Goal: Task Accomplishment & Management: Manage account settings

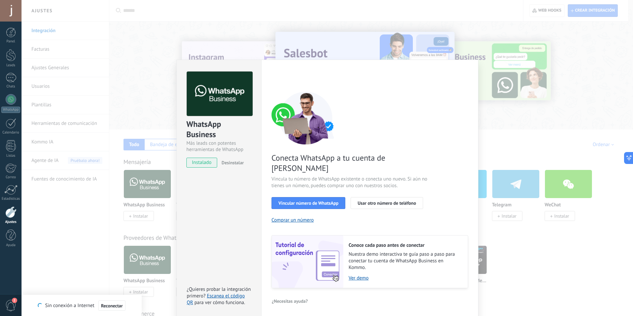
scroll to position [6, 0]
click at [152, 6] on div "WhatsApp Business Más leads con potentes herramientas de WhatsApp instalado Des…" at bounding box center [327, 158] width 611 height 316
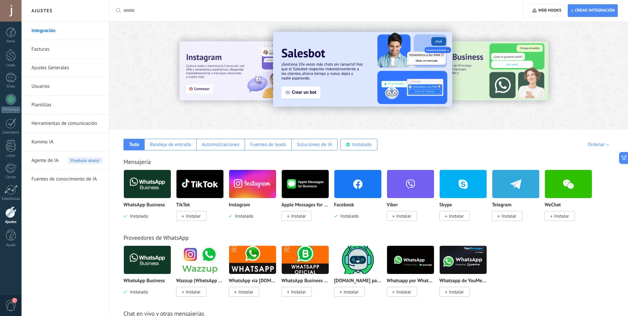
click at [144, 203] on p "WhatsApp Business" at bounding box center [143, 205] width 41 height 6
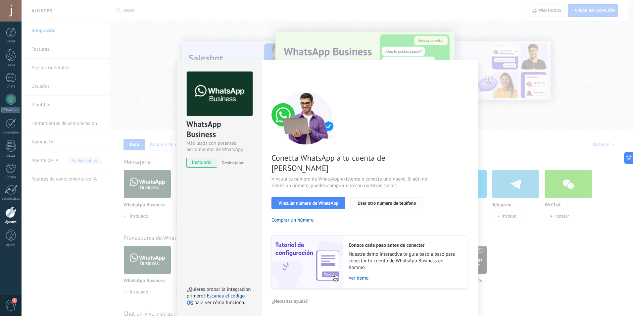
click at [378, 201] on span "Usar otro número de teléfono" at bounding box center [386, 203] width 58 height 5
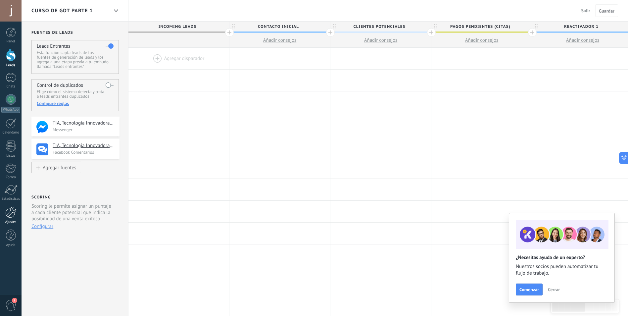
click at [11, 214] on div at bounding box center [10, 212] width 11 height 12
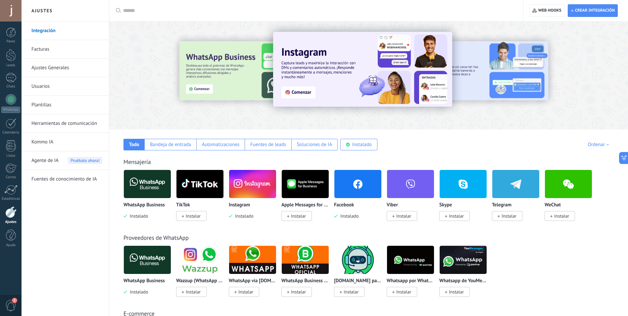
click at [154, 189] on img at bounding box center [147, 184] width 47 height 32
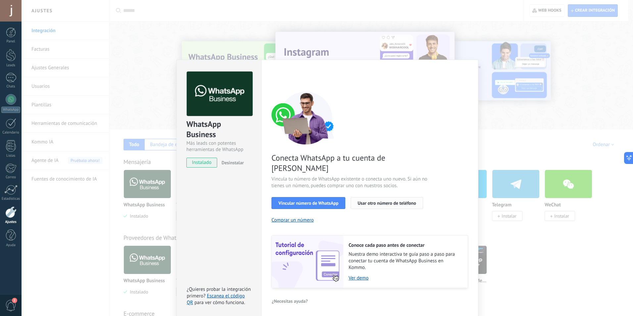
click at [398, 201] on span "Usar otro número de teléfono" at bounding box center [386, 203] width 58 height 5
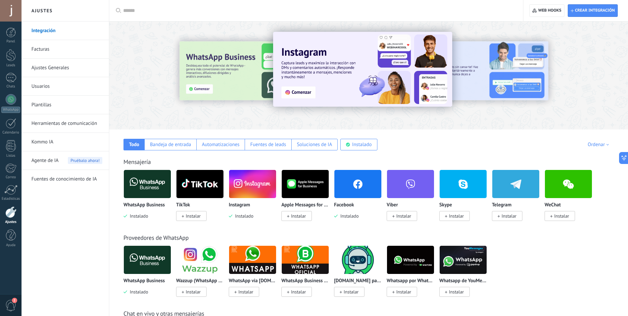
click at [147, 190] on img at bounding box center [147, 184] width 47 height 32
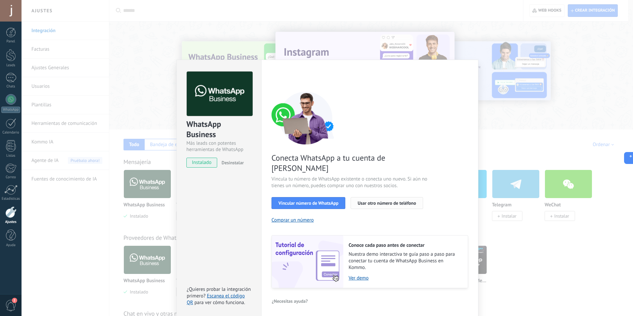
click at [374, 201] on span "Usar otro número de teléfono" at bounding box center [386, 203] width 58 height 5
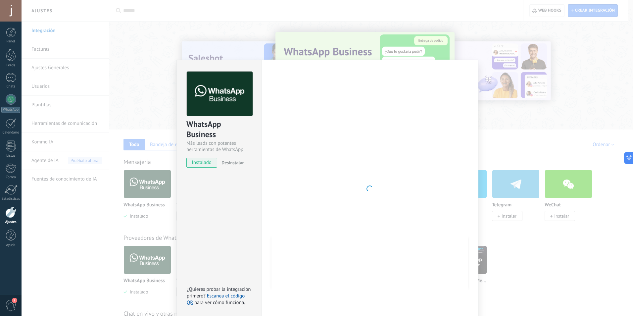
click at [232, 163] on span "Desinstalar" at bounding box center [232, 163] width 22 height 6
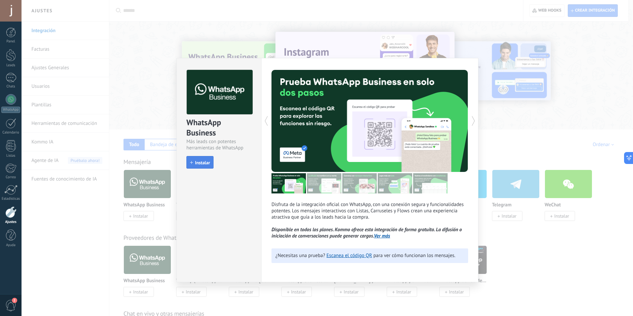
click at [201, 164] on span "Instalar" at bounding box center [202, 162] width 15 height 5
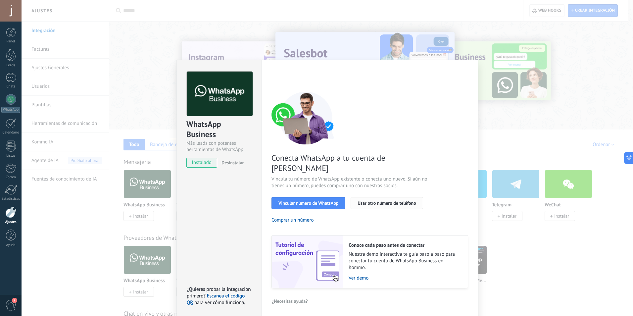
click at [387, 201] on span "Usar otro número de teléfono" at bounding box center [386, 203] width 58 height 5
click at [232, 164] on span "Desinstalar" at bounding box center [232, 163] width 22 height 6
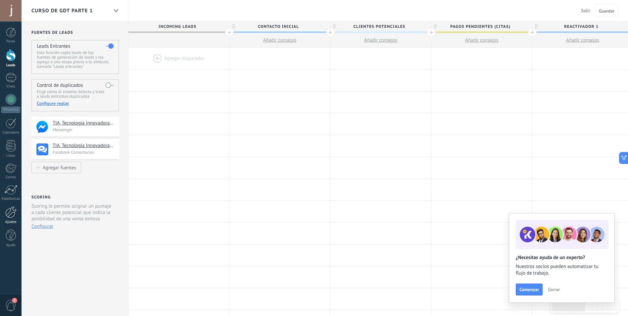
click at [12, 213] on div at bounding box center [10, 212] width 11 height 12
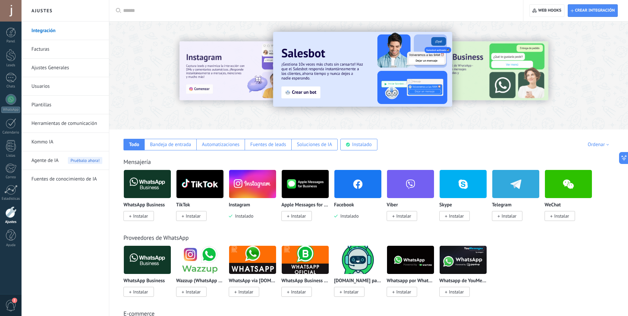
click at [151, 186] on img at bounding box center [147, 184] width 47 height 32
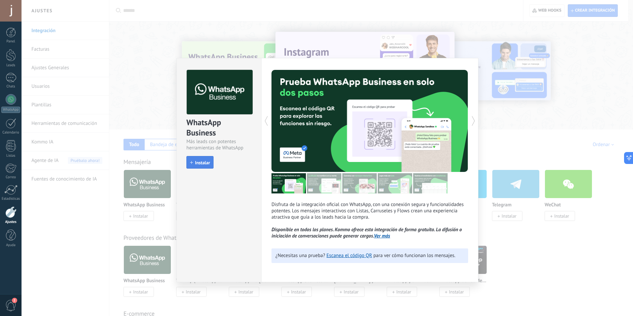
click at [205, 162] on span "Instalar" at bounding box center [202, 162] width 15 height 5
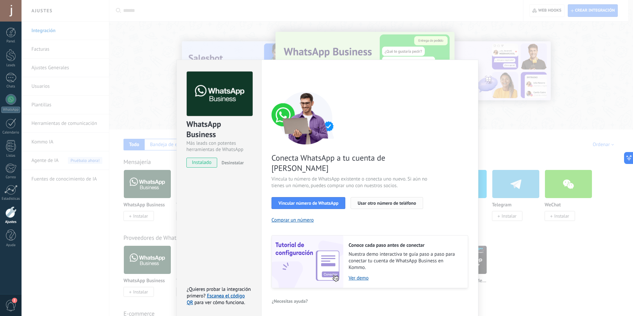
click at [384, 201] on span "Usar otro número de teléfono" at bounding box center [386, 203] width 58 height 5
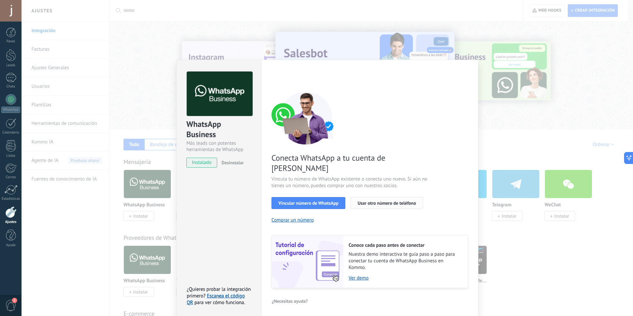
click at [384, 201] on span "Usar otro número de teléfono" at bounding box center [386, 203] width 58 height 5
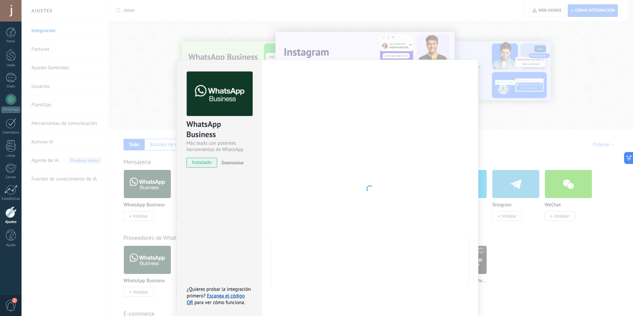
click at [237, 163] on span "Desinstalar" at bounding box center [232, 163] width 22 height 6
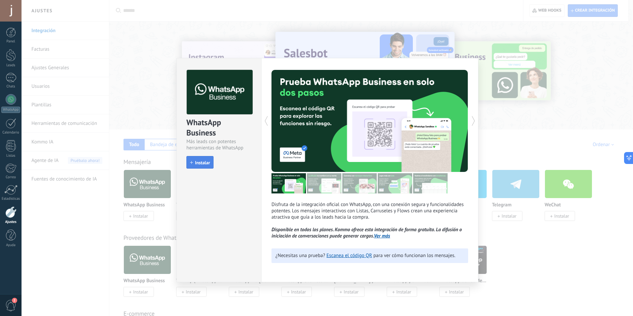
click at [203, 164] on span "Instalar" at bounding box center [202, 162] width 15 height 5
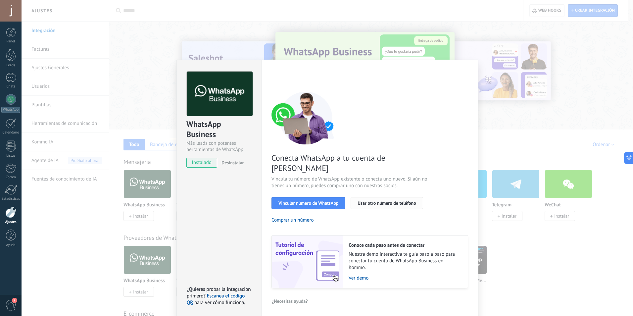
click at [383, 201] on span "Usar otro número de teléfono" at bounding box center [386, 203] width 58 height 5
click at [390, 197] on button "Usar otro número de teléfono" at bounding box center [386, 203] width 72 height 12
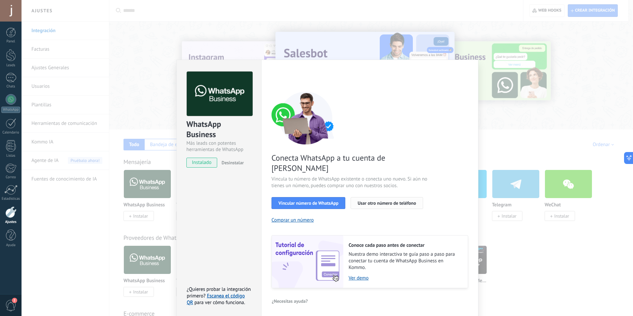
click at [379, 201] on span "Usar otro número de teléfono" at bounding box center [386, 203] width 58 height 5
click at [232, 163] on span "Desinstalar" at bounding box center [232, 163] width 22 height 6
